Goal: Task Accomplishment & Management: Manage account settings

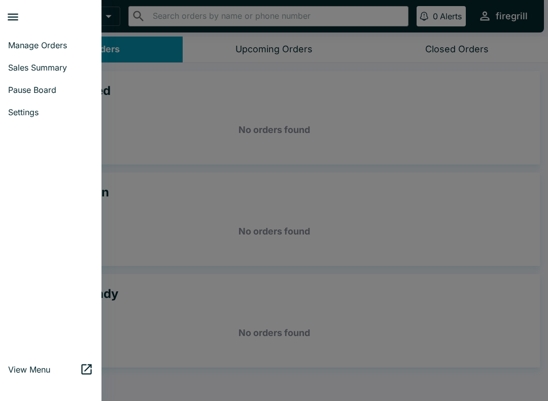
click at [35, 123] on link "Settings" at bounding box center [50, 112] width 101 height 22
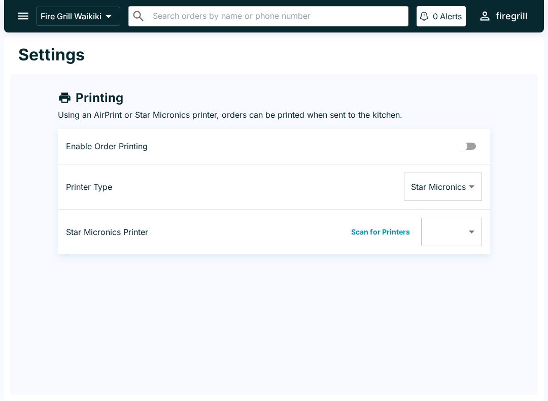
click at [38, 15] on button "Fire Grill Waikiki" at bounding box center [78, 16] width 84 height 19
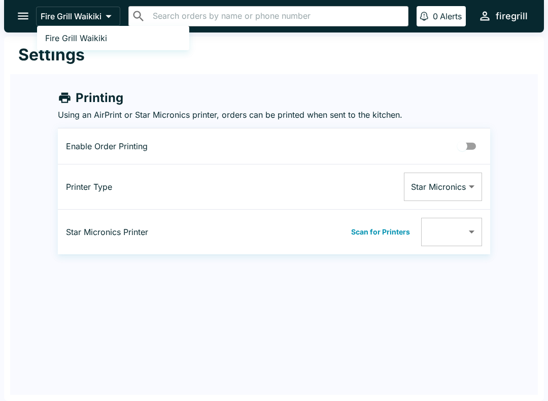
click at [21, 19] on div at bounding box center [274, 200] width 548 height 401
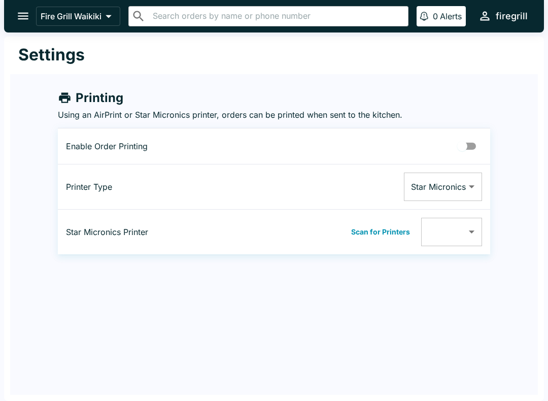
click at [28, 11] on icon "open drawer" at bounding box center [23, 16] width 14 height 14
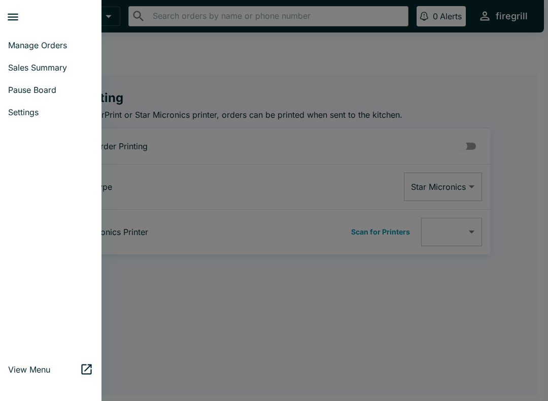
click at [48, 96] on link "Pause Board" at bounding box center [50, 90] width 101 height 22
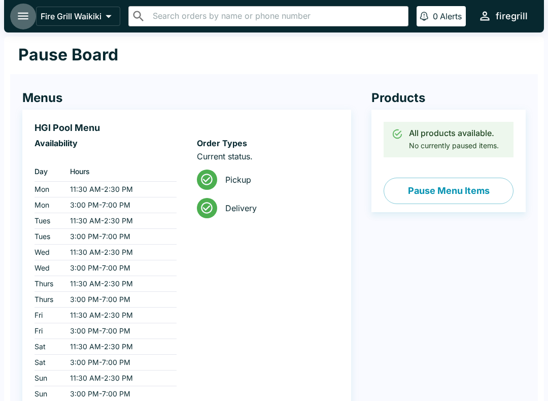
click at [24, 22] on icon "open drawer" at bounding box center [23, 16] width 14 height 14
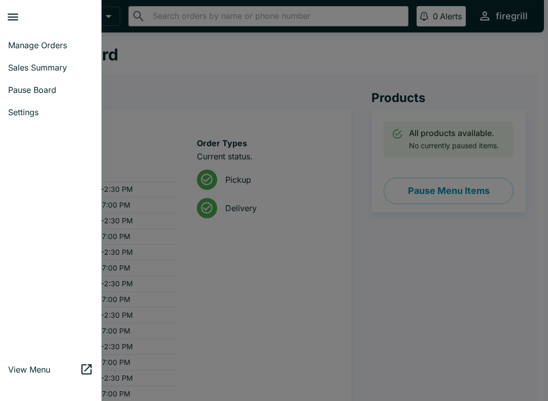
click at [57, 47] on span "Manage Orders" at bounding box center [50, 45] width 85 height 10
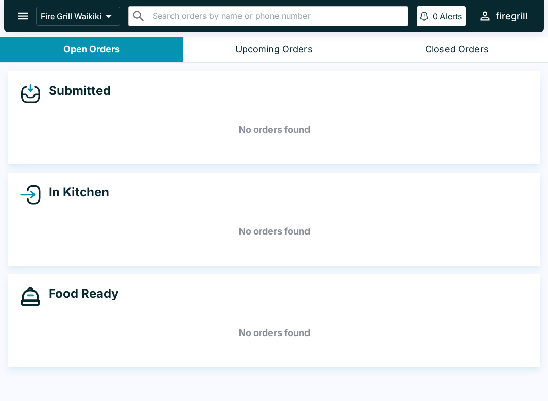
click at [284, 49] on div "Upcoming Orders" at bounding box center [273, 50] width 77 height 12
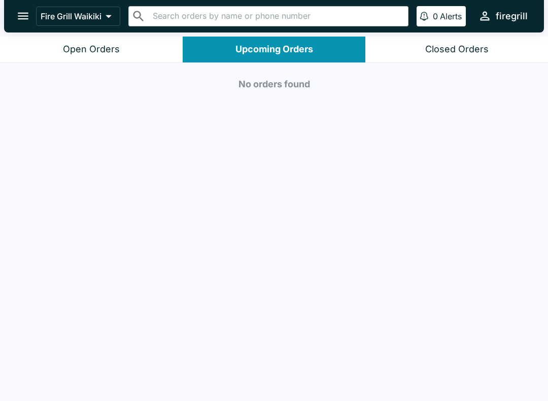
click at [452, 54] on div "Closed Orders" at bounding box center [456, 50] width 63 height 12
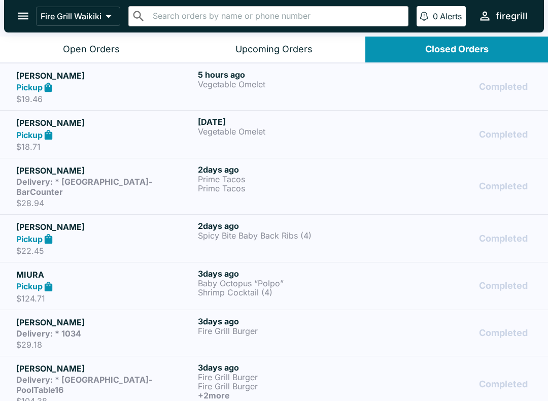
click at [100, 51] on div "Open Orders" at bounding box center [91, 50] width 57 height 12
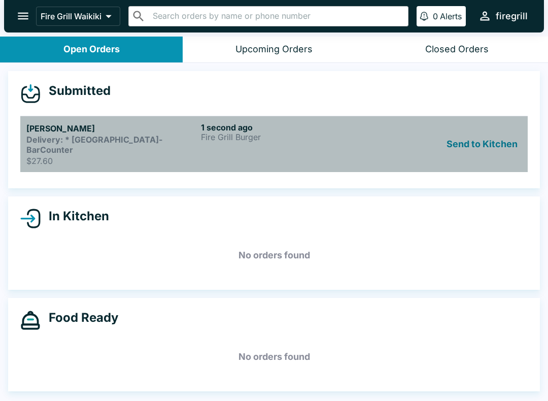
click at [147, 142] on strong "Delivery: * [GEOGRAPHIC_DATA]-BarCounter" at bounding box center [94, 144] width 136 height 20
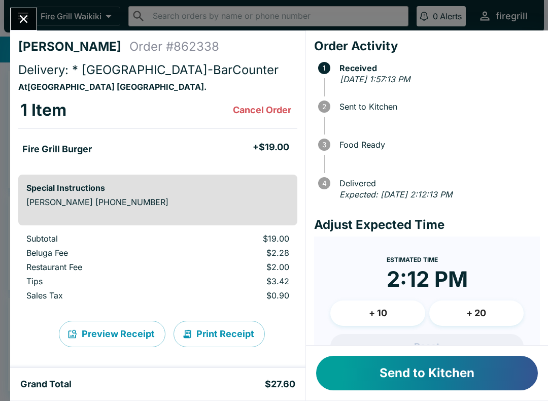
click at [414, 381] on button "Send to Kitchen" at bounding box center [427, 373] width 222 height 35
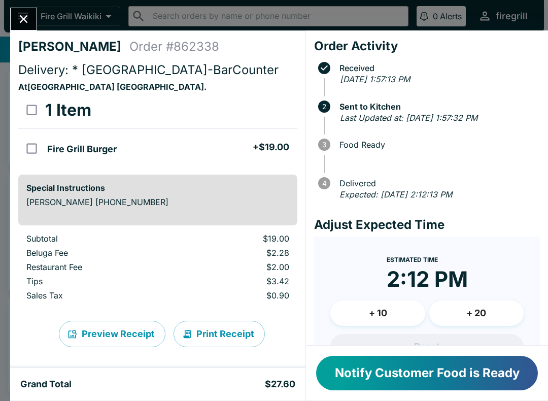
click at [348, 370] on button "Notify Customer Food is Ready" at bounding box center [427, 373] width 222 height 35
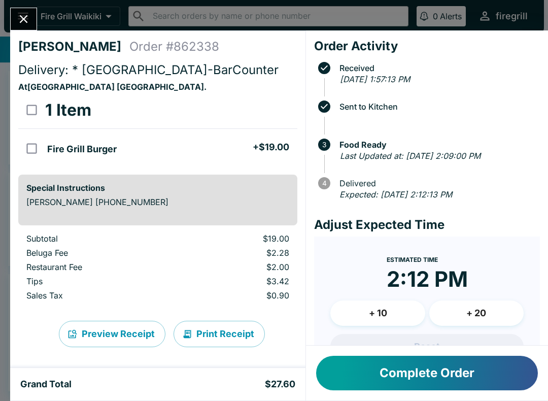
click at [457, 396] on div "Complete Order" at bounding box center [427, 373] width 242 height 55
click at [406, 368] on button "Complete Order" at bounding box center [427, 373] width 222 height 35
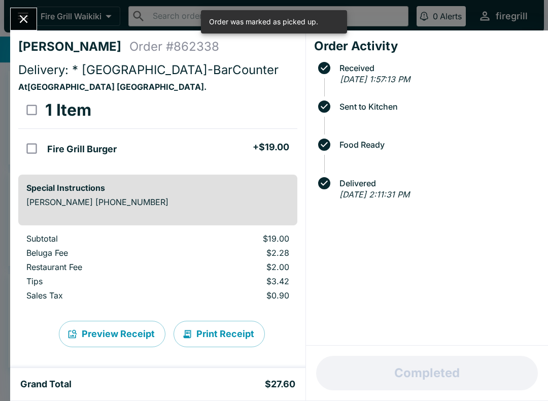
click at [27, 17] on icon "Close" at bounding box center [24, 19] width 8 height 8
